Goal: Task Accomplishment & Management: Use online tool/utility

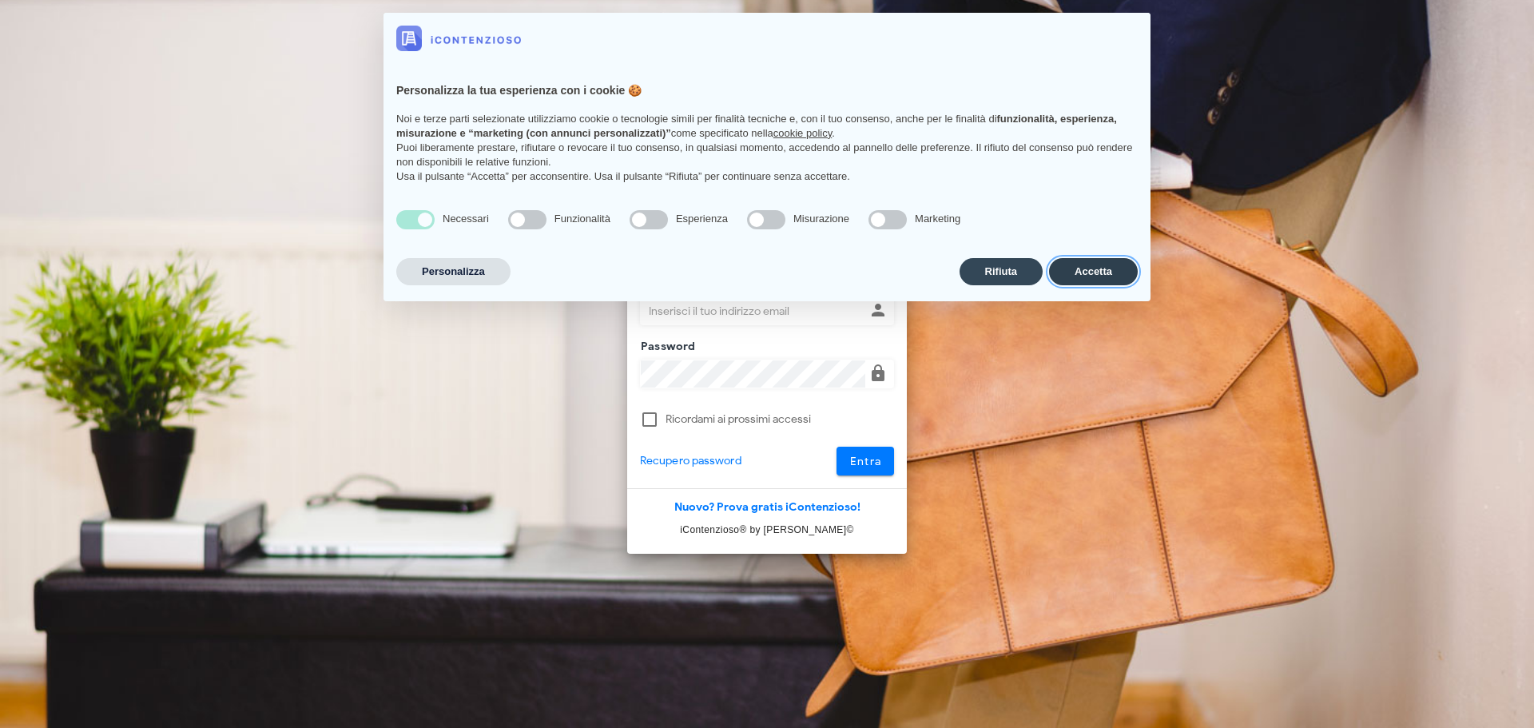
click at [1102, 276] on button "Accetta" at bounding box center [1093, 271] width 89 height 27
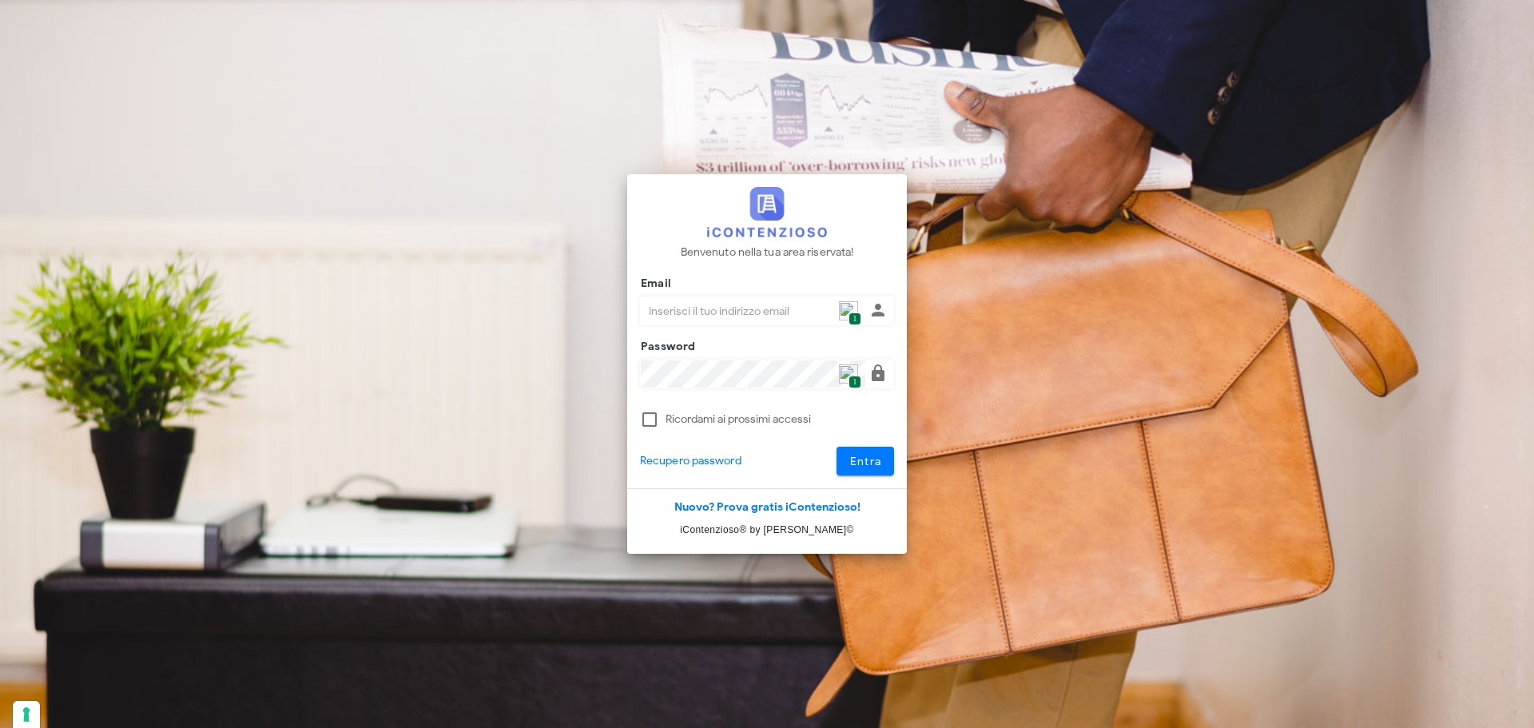
click at [859, 315] on span "1" at bounding box center [854, 319] width 12 height 14
type input "[PERSON_NAME][EMAIL_ADDRESS][DOMAIN_NAME]"
click at [855, 444] on div at bounding box center [767, 440] width 254 height 11
click at [860, 451] on button "Entra" at bounding box center [865, 460] width 58 height 29
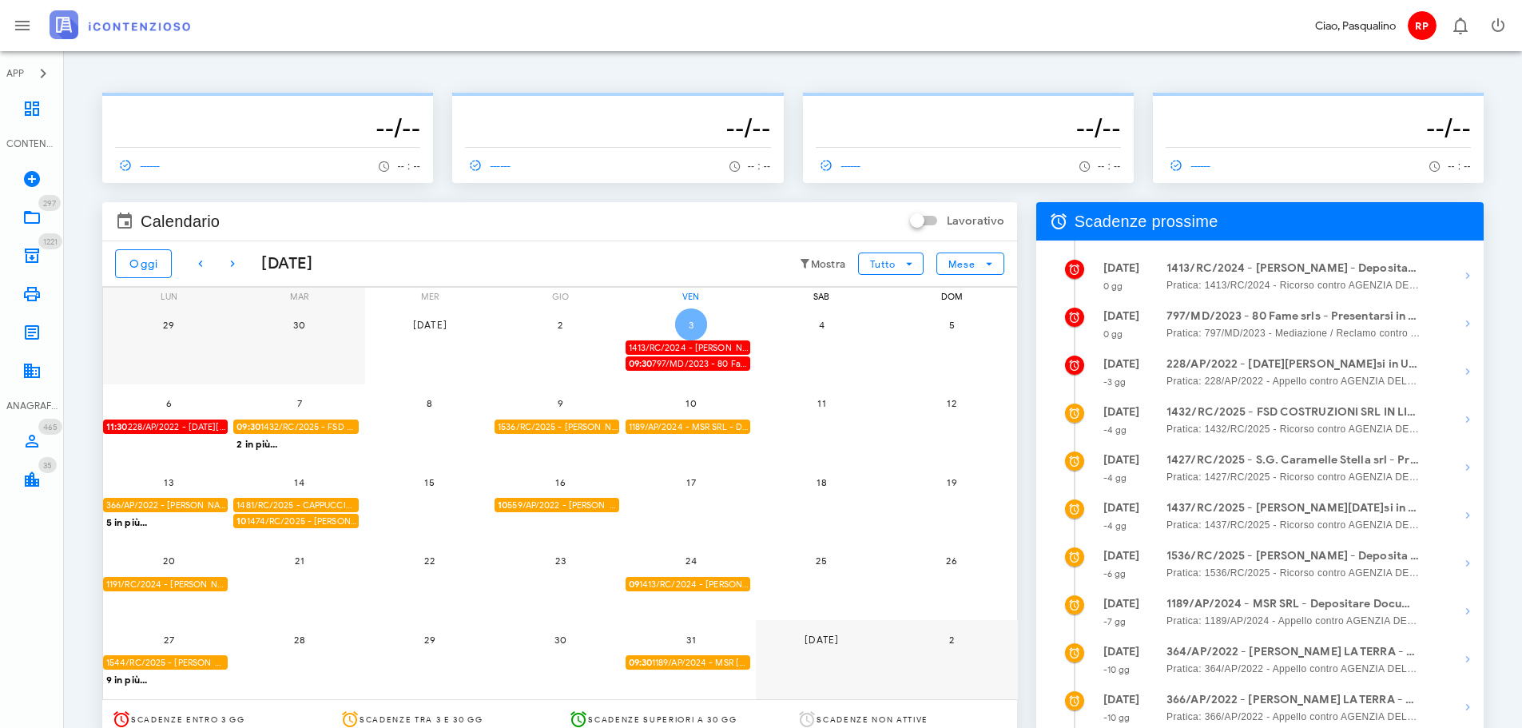
click at [682, 324] on span "3" at bounding box center [691, 325] width 32 height 12
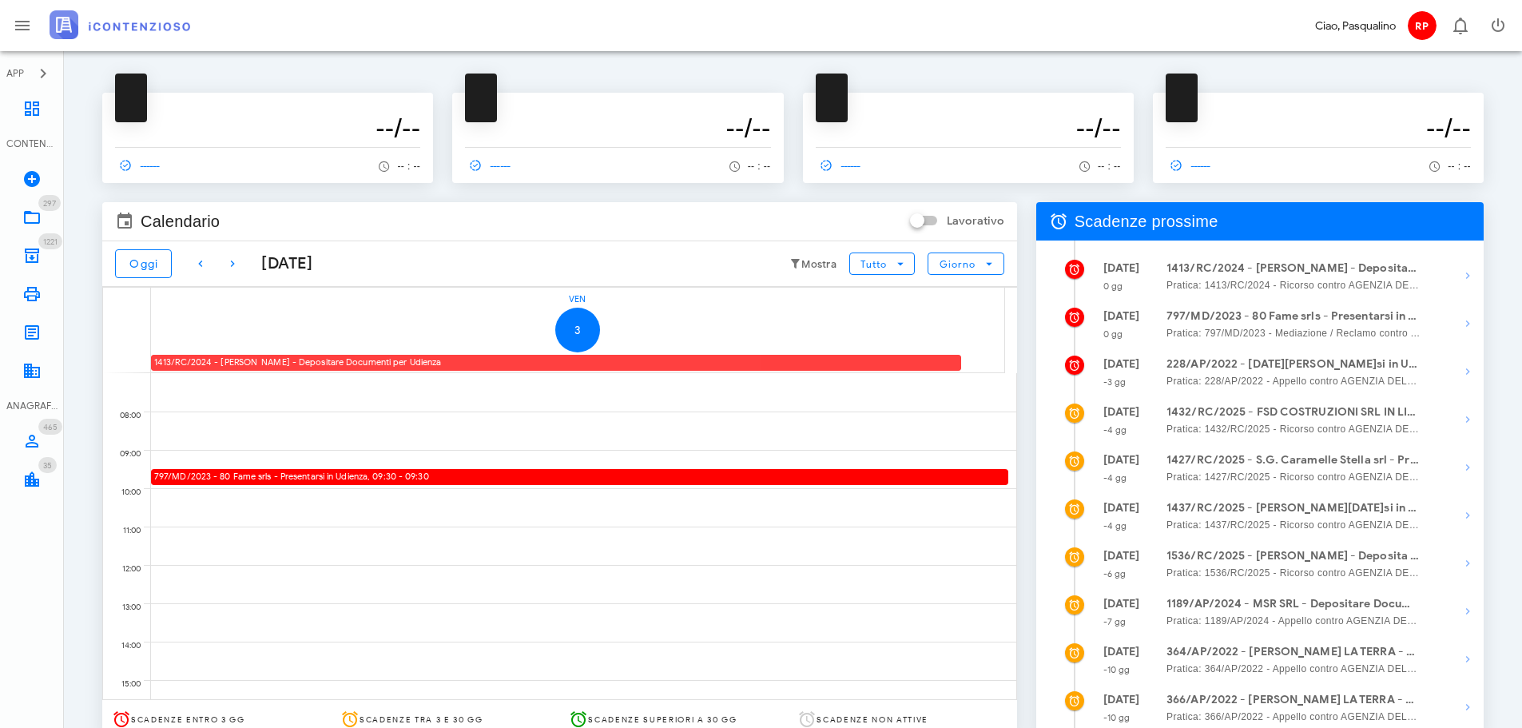
click at [507, 363] on div "1413/RC/2024 - Sebastiano Schifitto - Depositare Documenti per Udienza" at bounding box center [556, 362] width 810 height 15
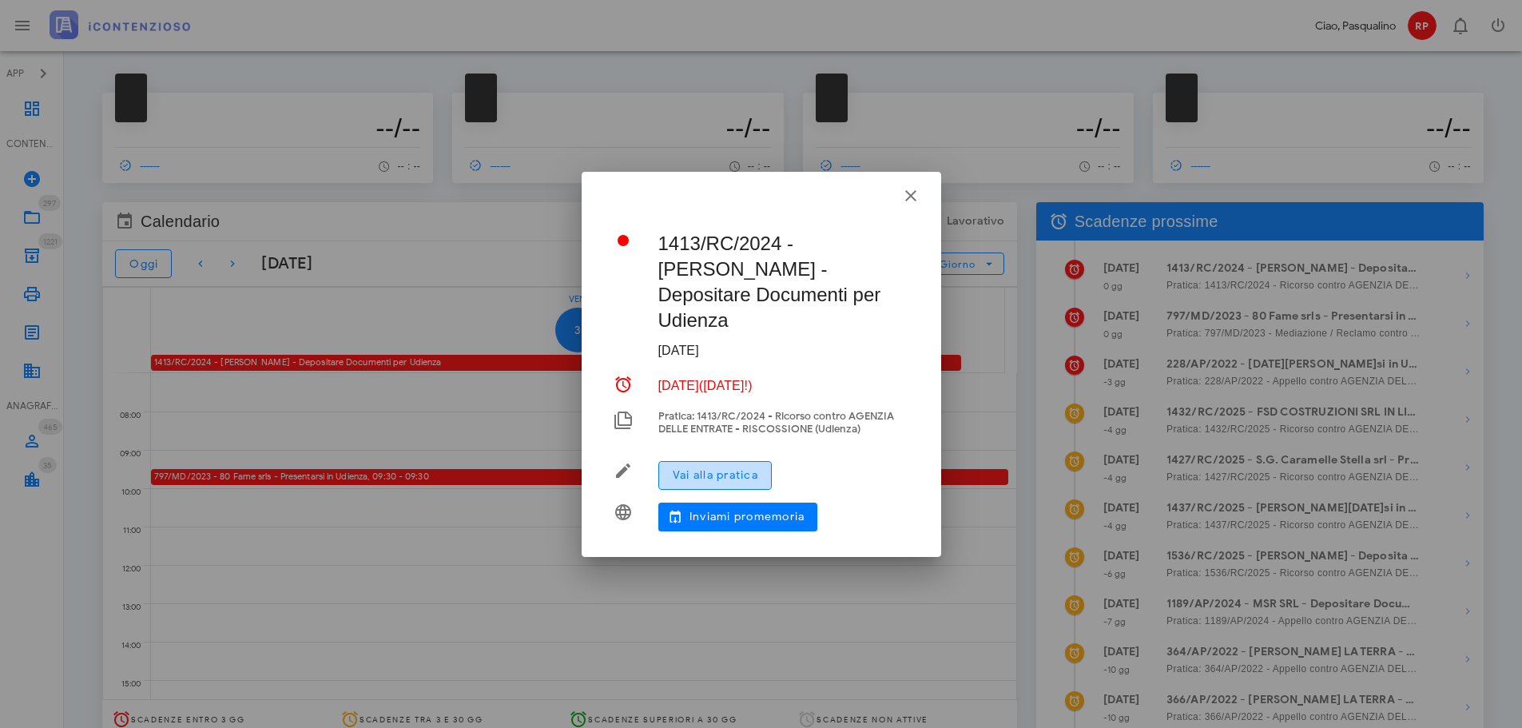
click at [721, 468] on span "Vai alla pratica" at bounding box center [715, 475] width 86 height 14
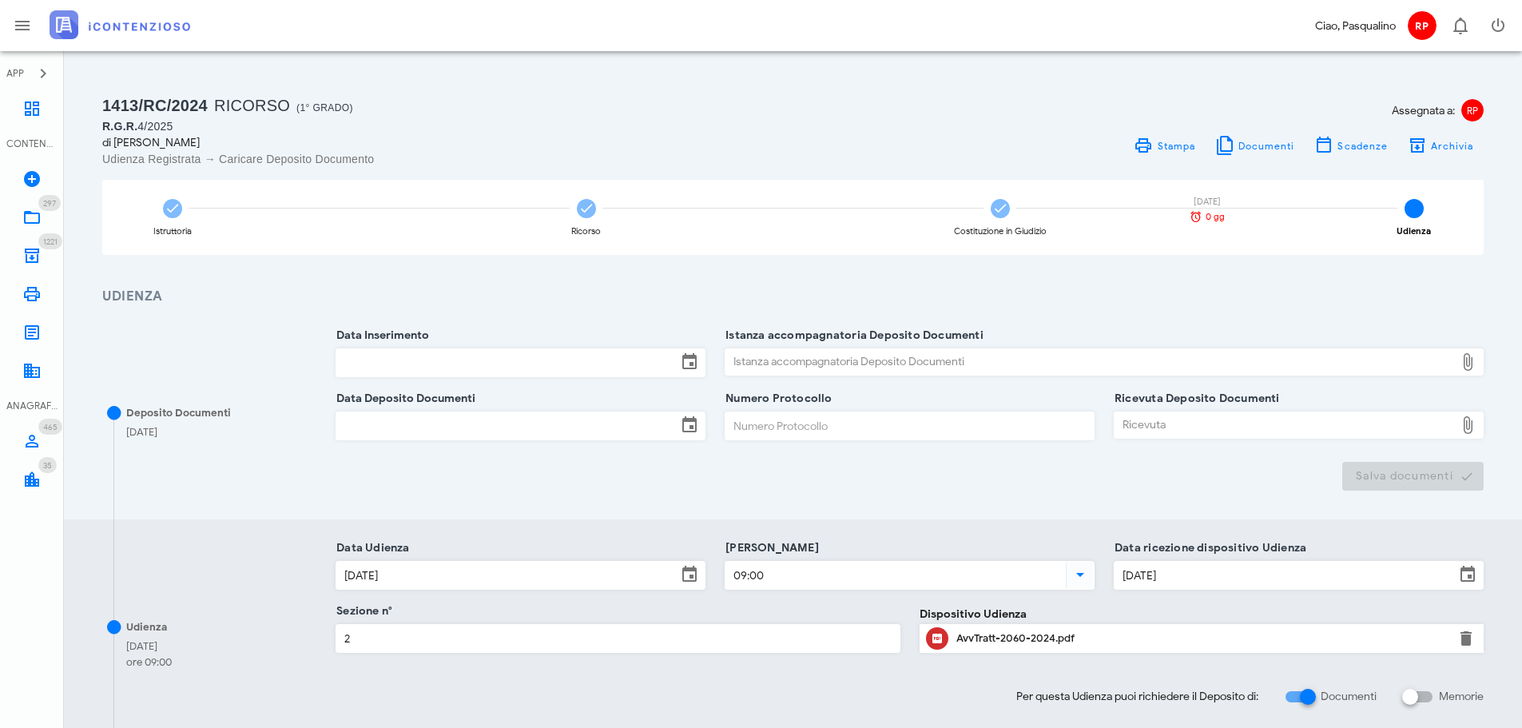
click at [624, 359] on input "Data Inserimento" at bounding box center [506, 362] width 340 height 27
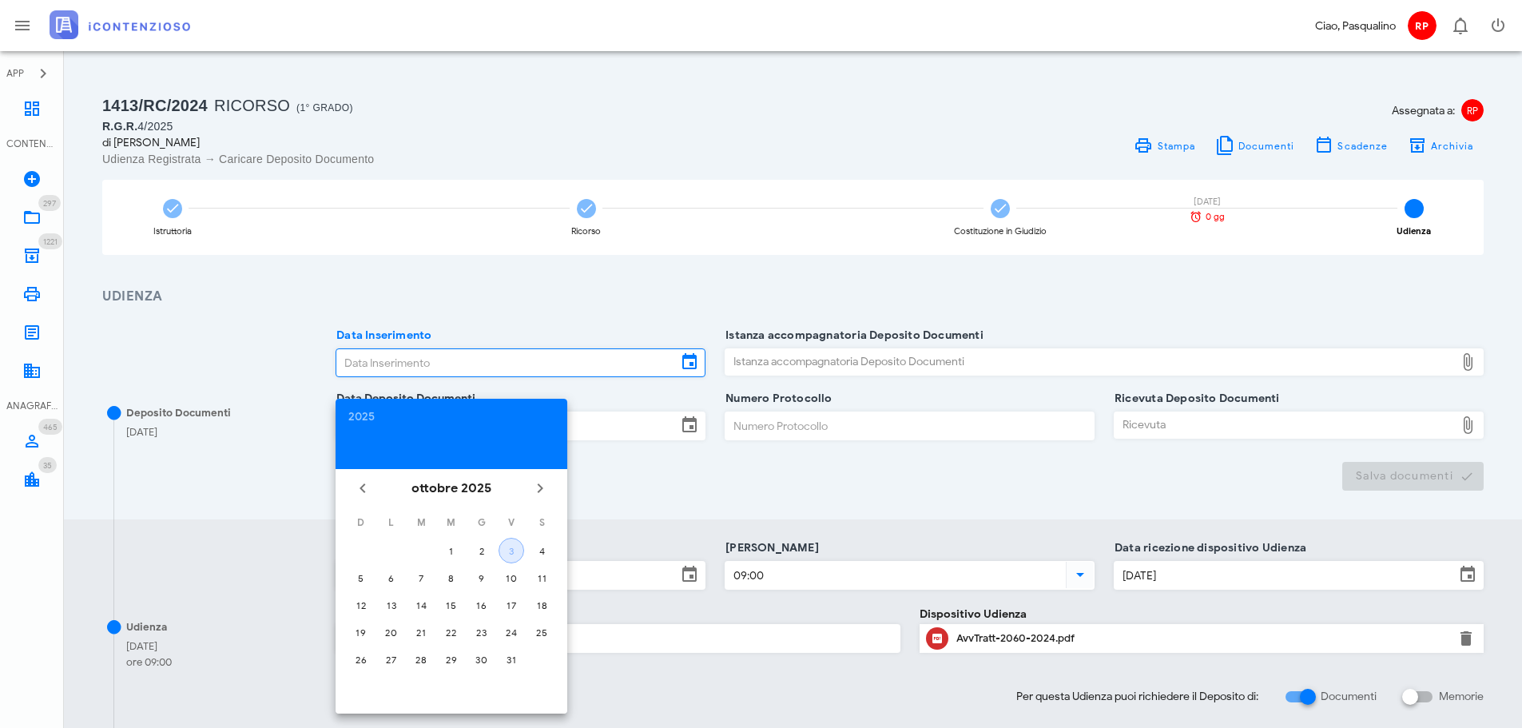
click at [506, 549] on div "3" at bounding box center [511, 551] width 24 height 12
type input "[DATE]"
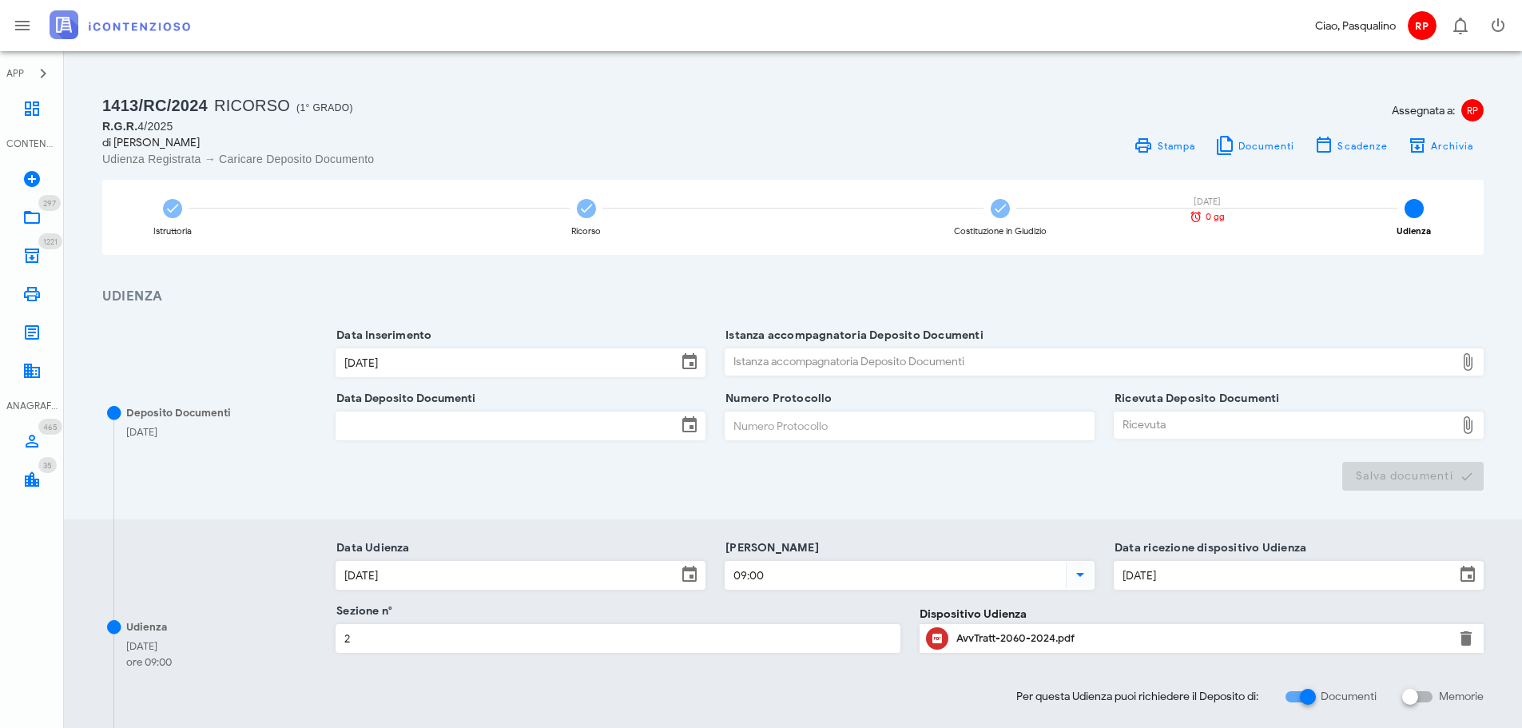
click at [809, 367] on div "Istanza accompagnatoria Deposito Documenti" at bounding box center [1089, 362] width 729 height 26
type input "C:\fakepath\MEMORIA - [PERSON_NAME] 4 2025.pdf"
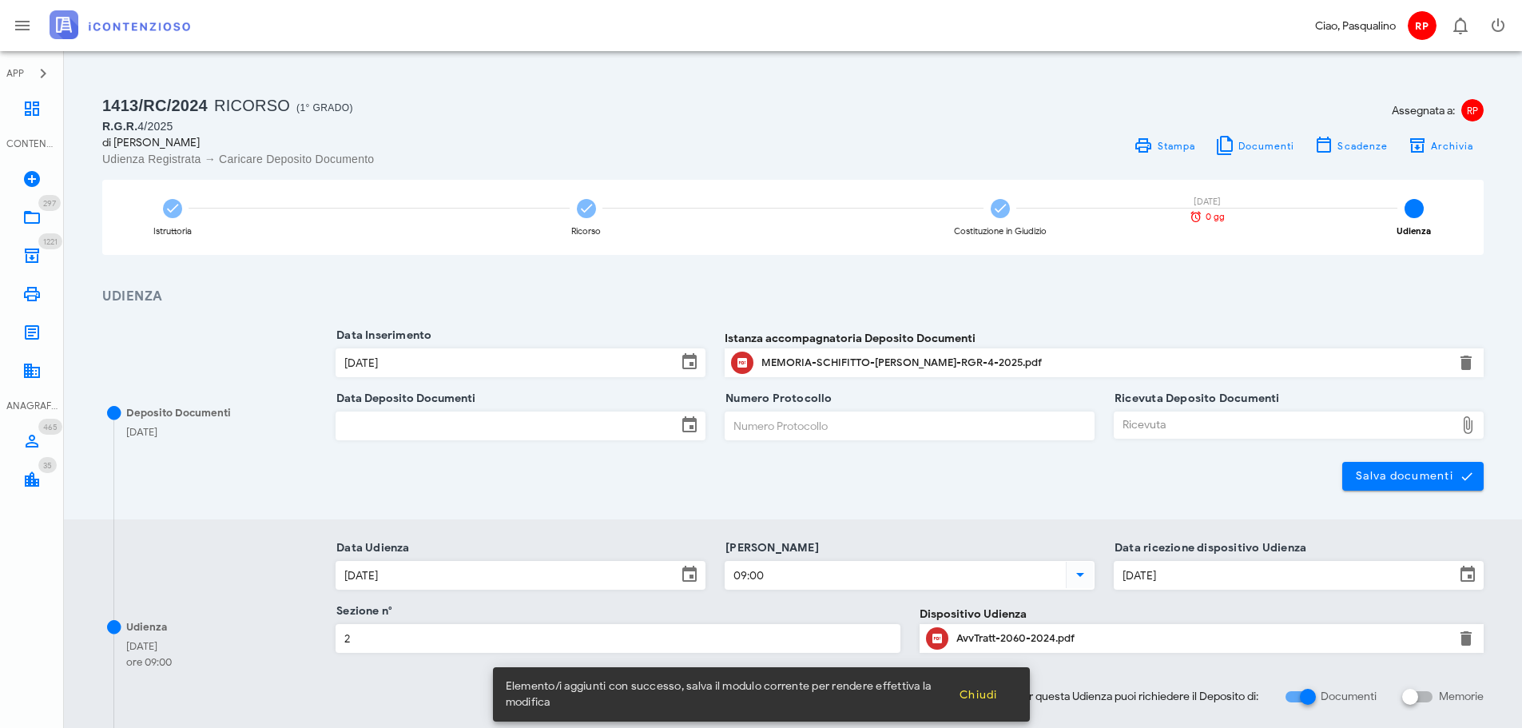
click at [452, 417] on input "Data Deposito Documenti" at bounding box center [506, 425] width 340 height 27
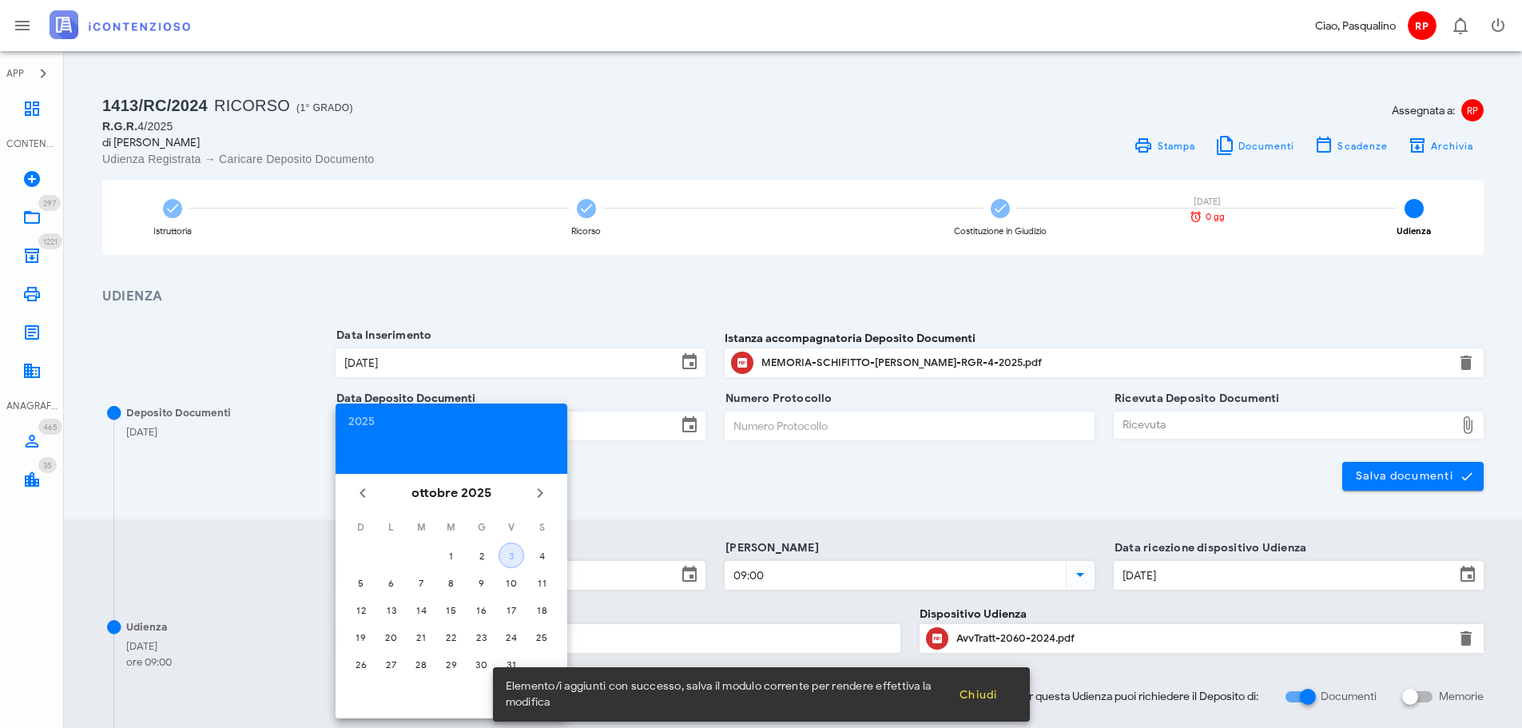
click at [507, 562] on button "3" at bounding box center [511, 555] width 26 height 26
type input "[DATE]"
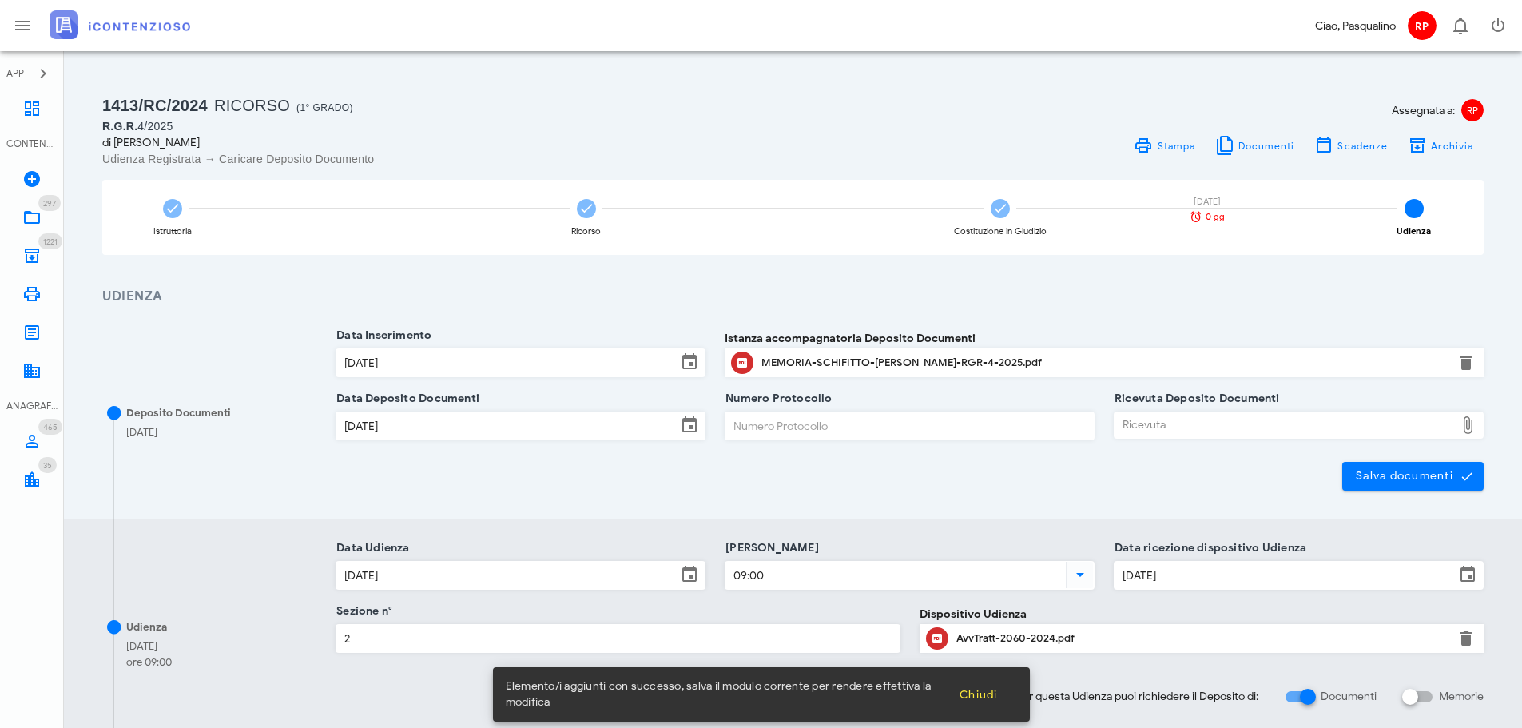
click at [815, 423] on input "Numero Protocollo" at bounding box center [909, 425] width 368 height 27
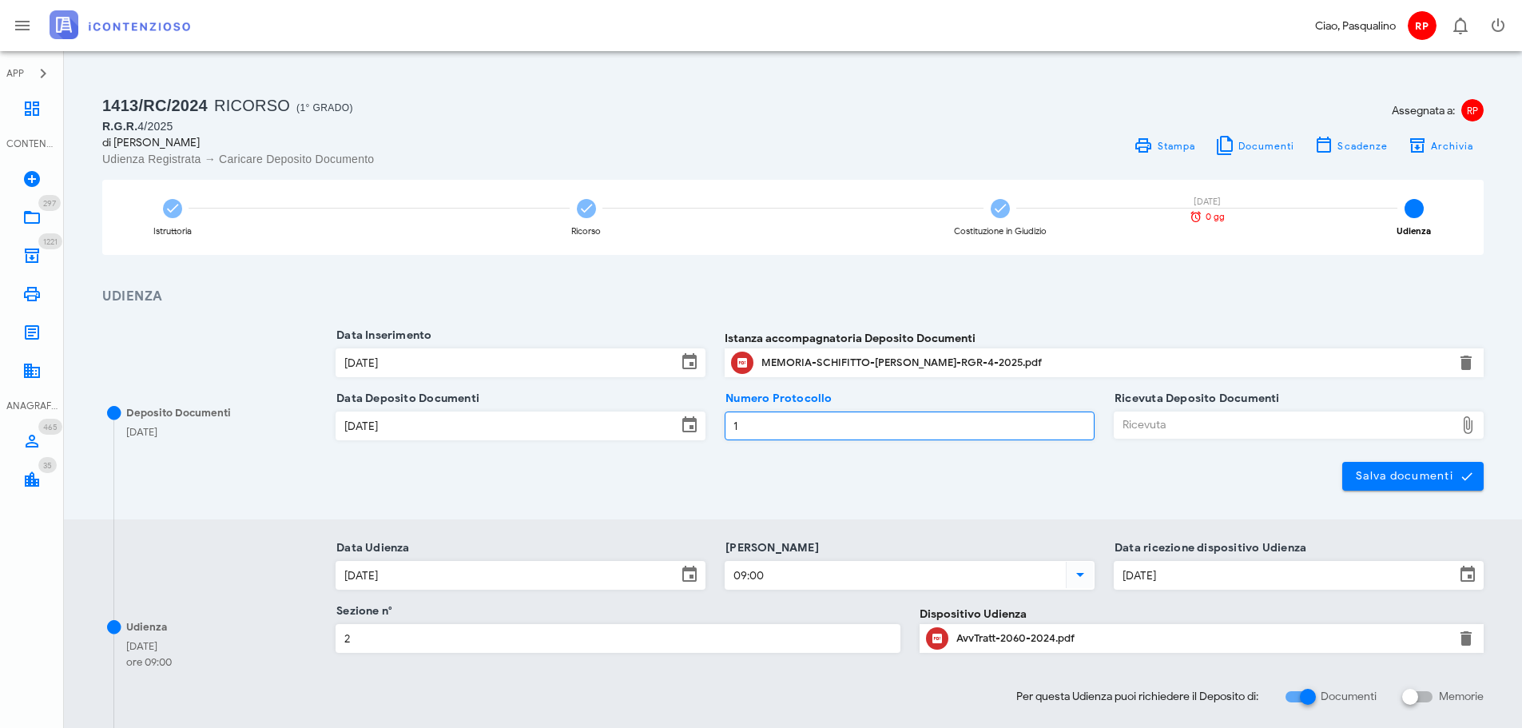
type input "1"
click at [1149, 422] on div "Ricevuta" at bounding box center [1284, 425] width 340 height 26
type input "C:\fakepath\NIR_D-3701394-2025.pdf"
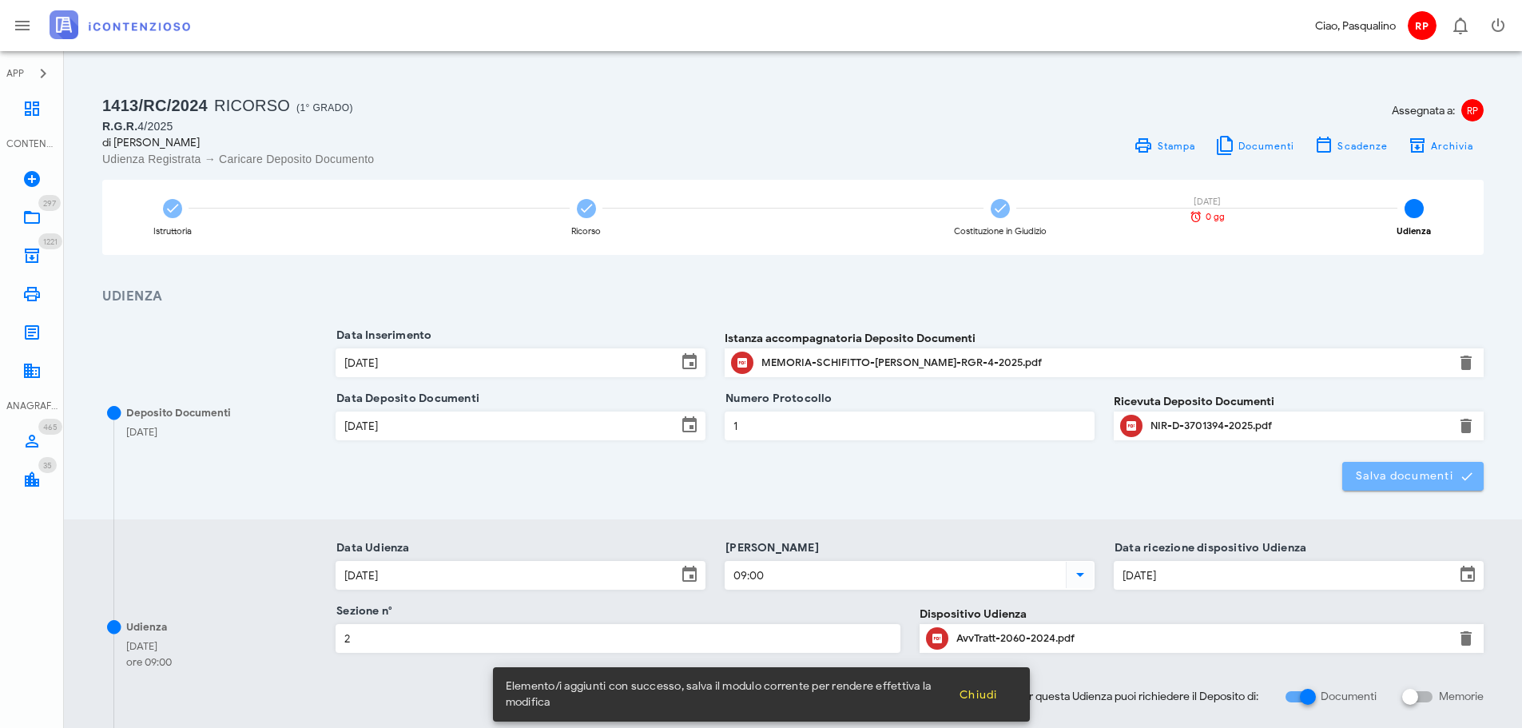
click at [1375, 481] on span "Salva documenti" at bounding box center [1413, 476] width 116 height 14
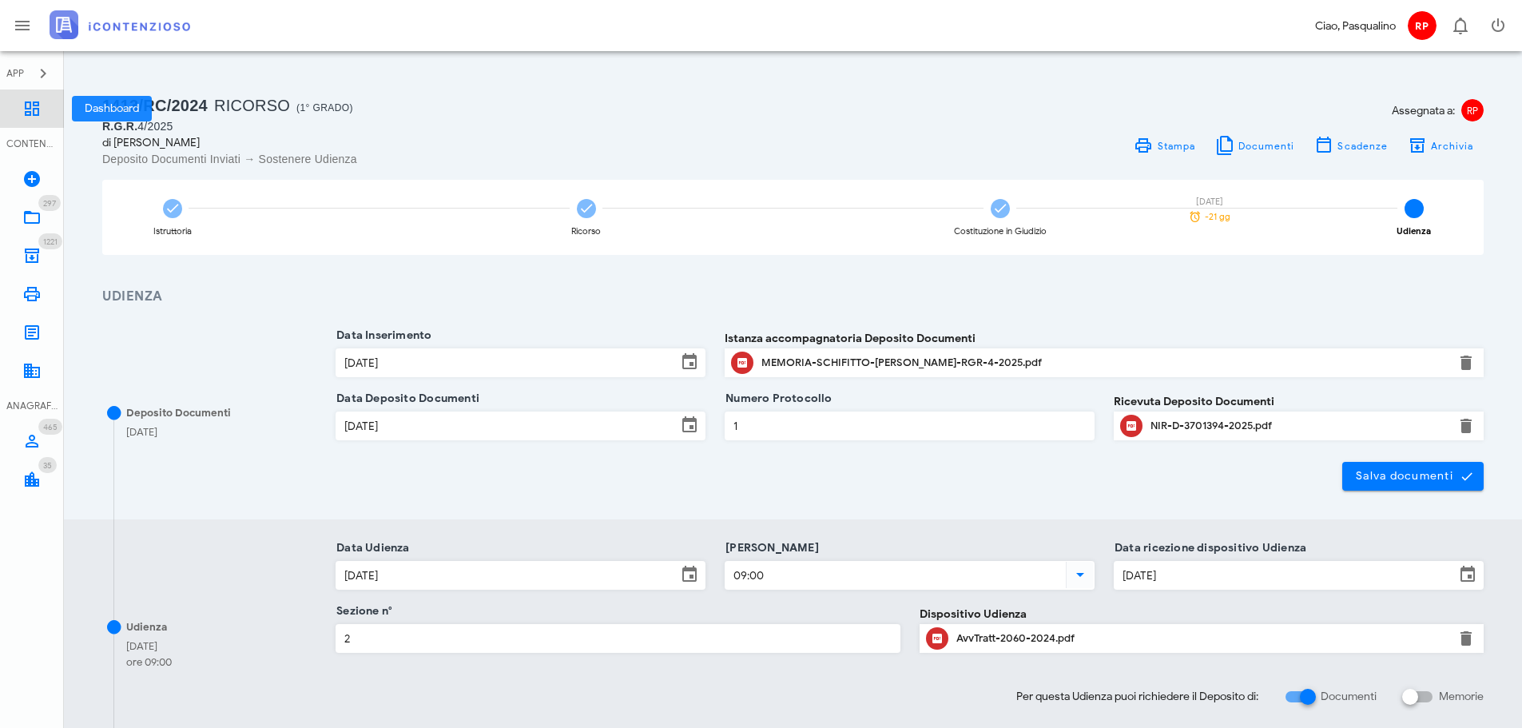
click at [50, 108] on link "Dashboard" at bounding box center [32, 108] width 64 height 38
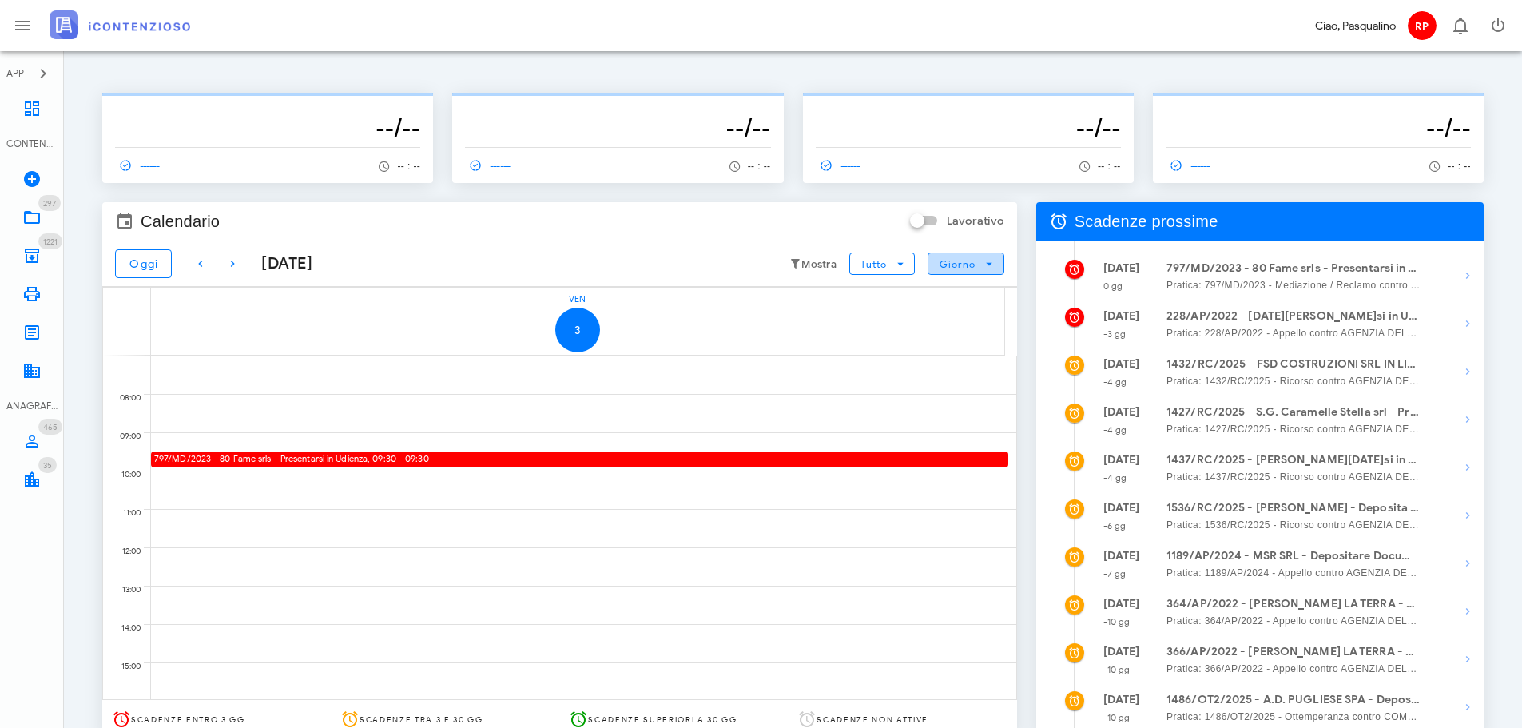
click at [938, 264] on button "Giorno" at bounding box center [965, 263] width 76 height 22
click at [945, 367] on div "Mese" at bounding box center [965, 361] width 75 height 32
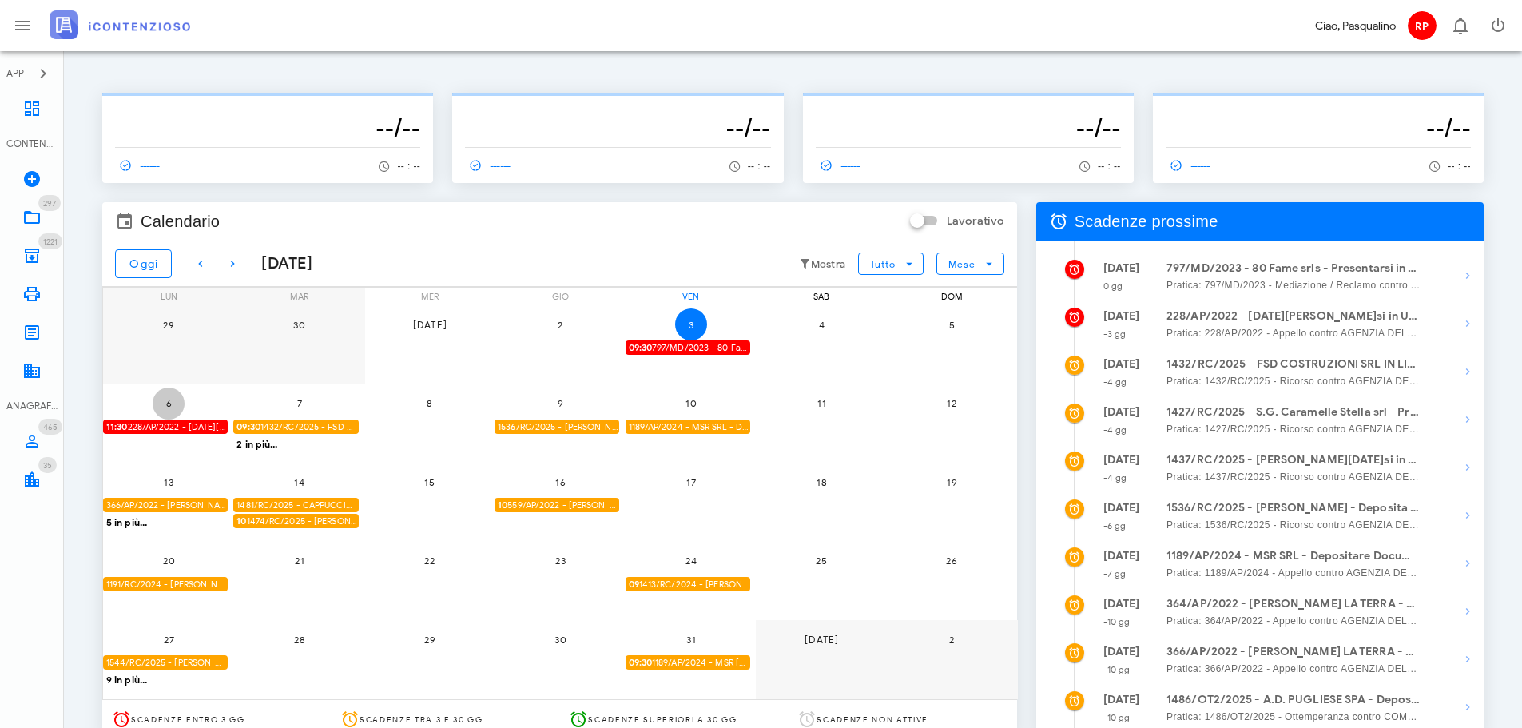
click at [165, 400] on span "6" at bounding box center [169, 403] width 32 height 12
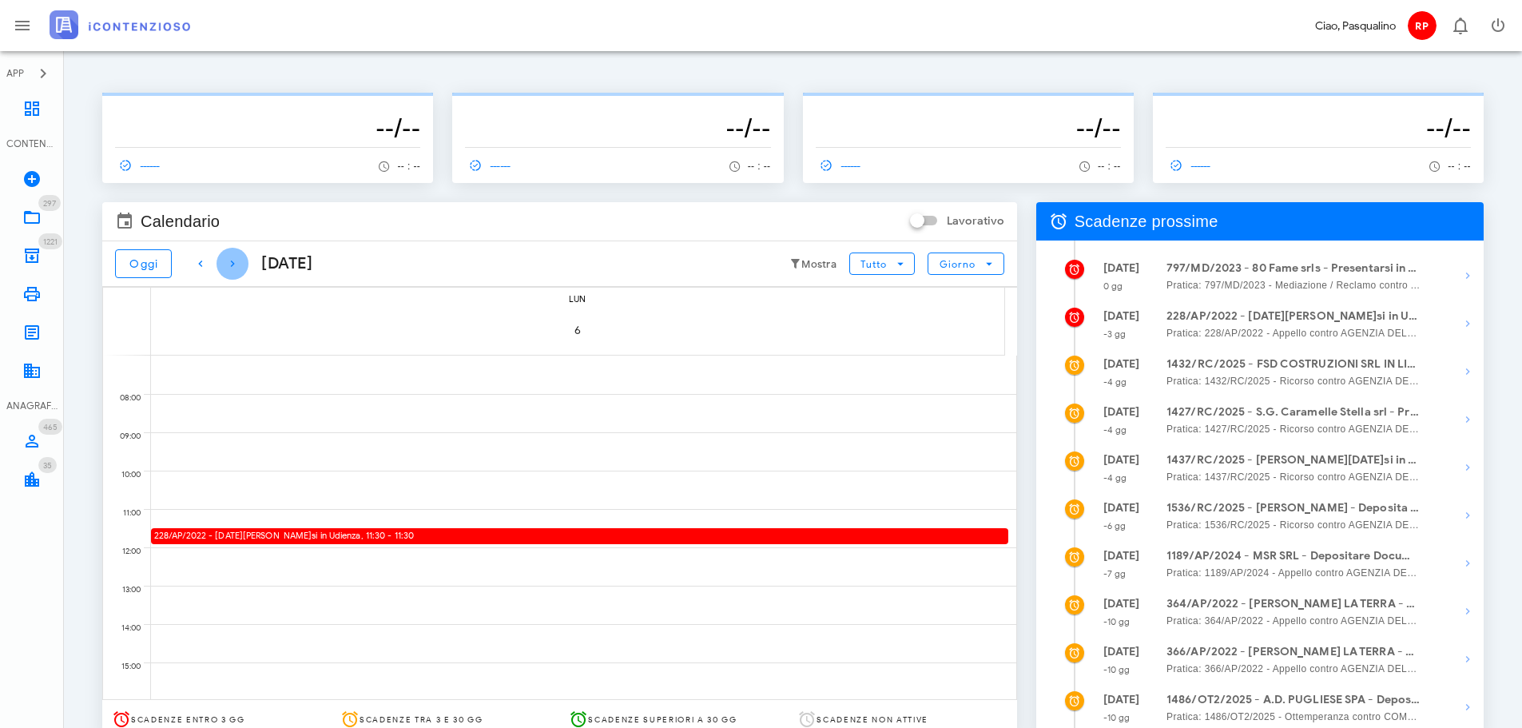
click at [223, 267] on icon "button" at bounding box center [232, 263] width 19 height 19
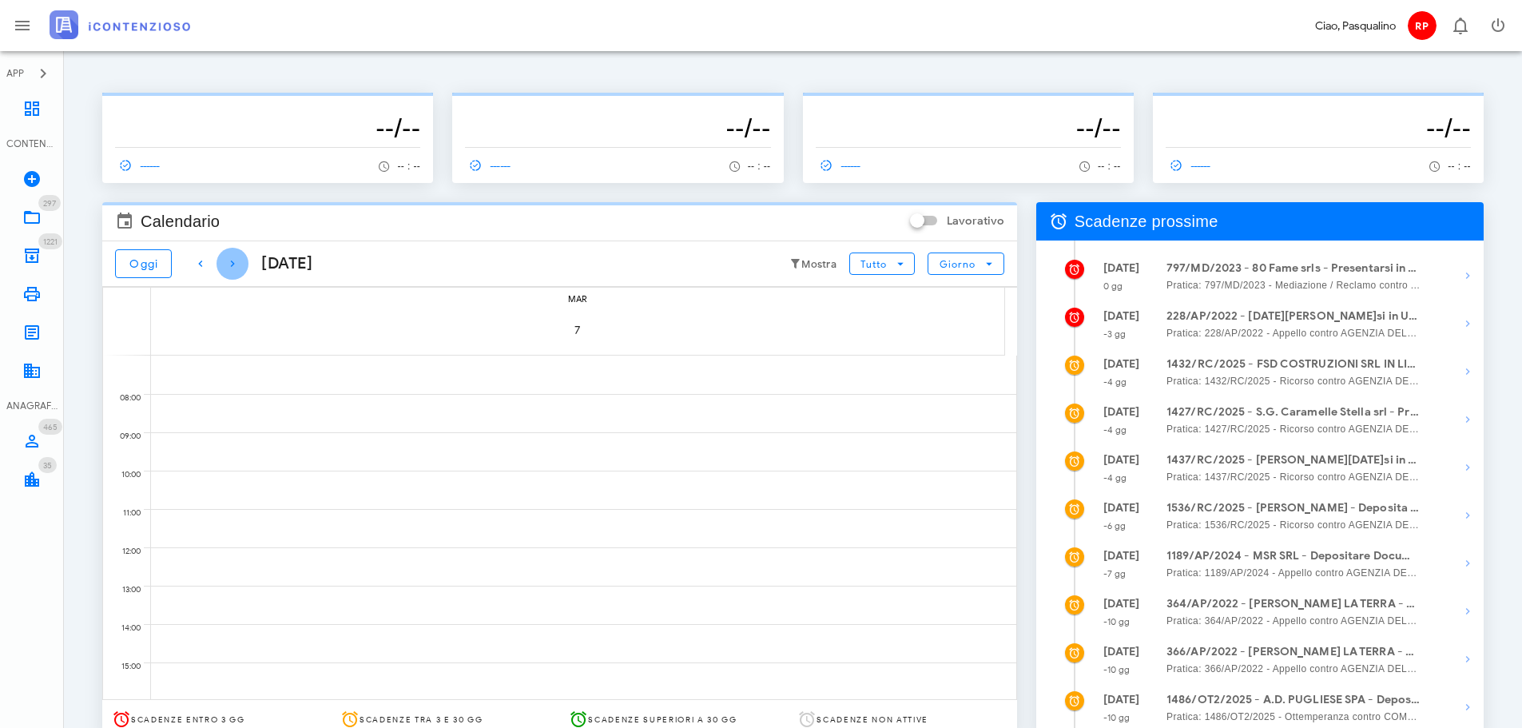
click at [223, 267] on icon "button" at bounding box center [232, 263] width 19 height 19
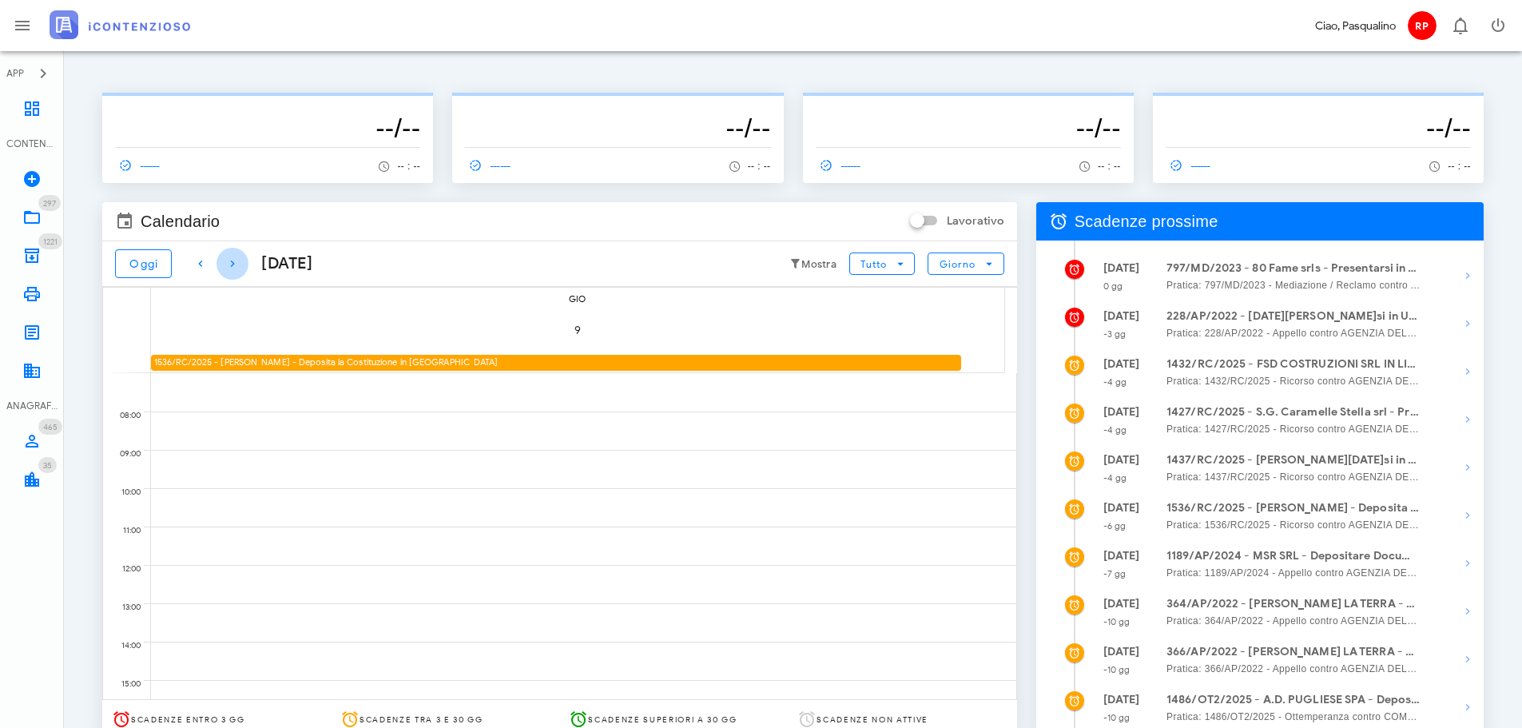
click at [223, 267] on icon "button" at bounding box center [232, 263] width 19 height 19
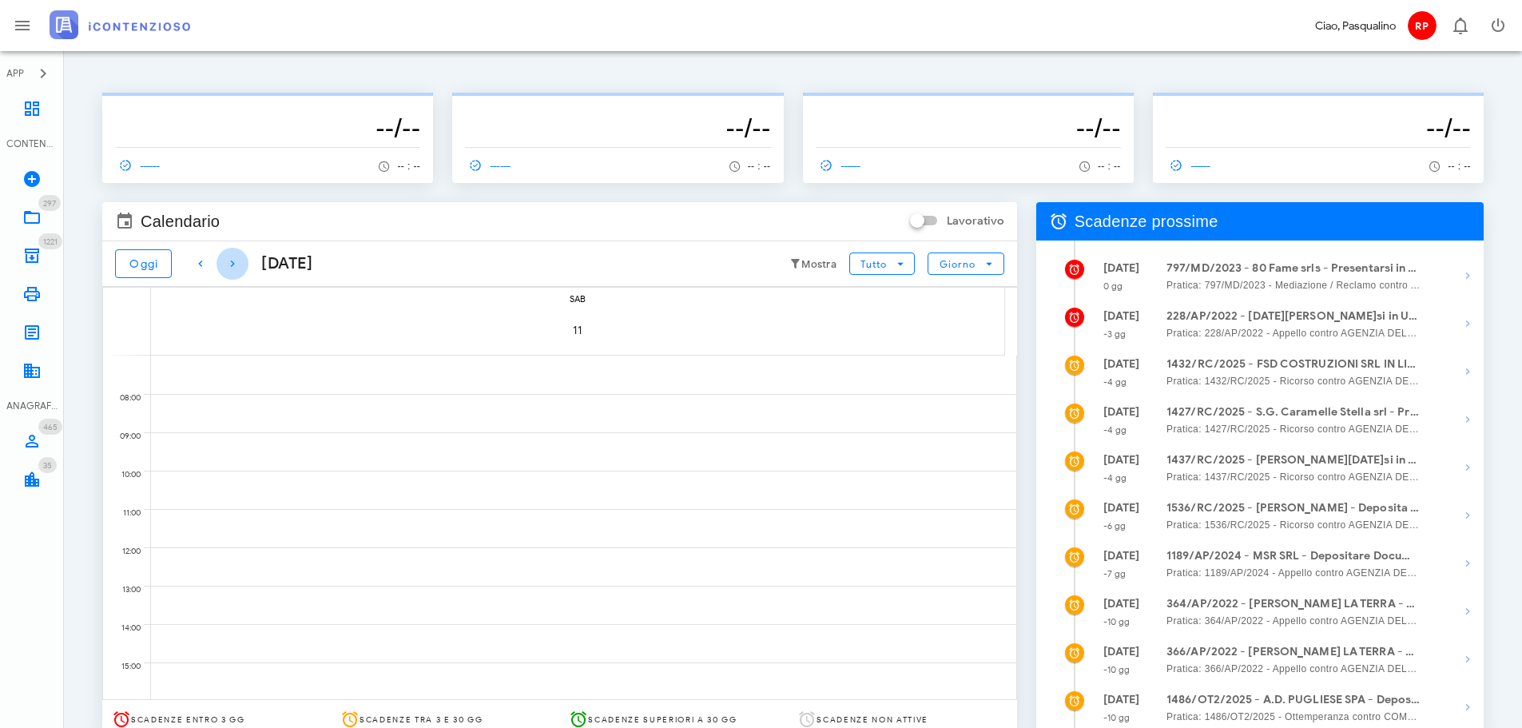
click at [223, 267] on icon "button" at bounding box center [232, 263] width 19 height 19
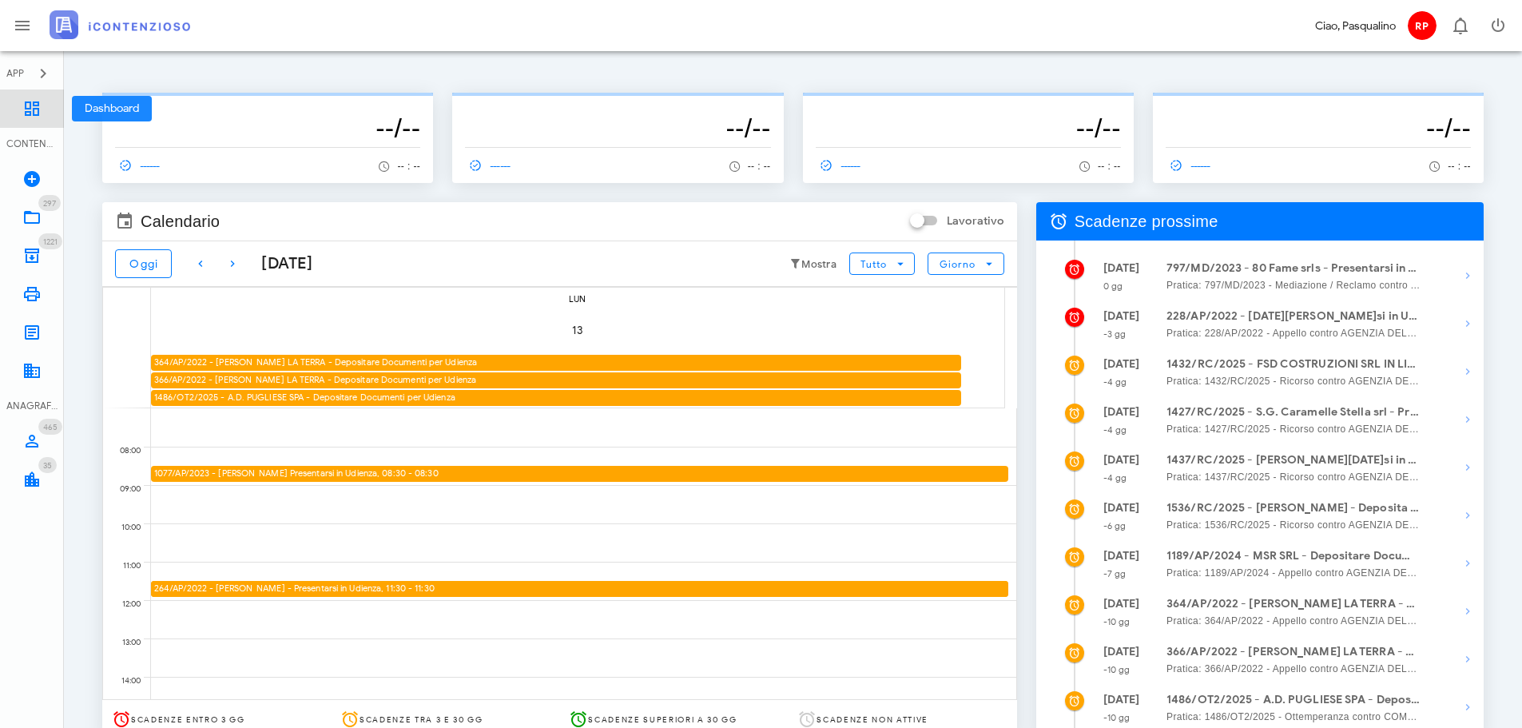
click at [45, 117] on link "Dashboard" at bounding box center [32, 108] width 64 height 38
